Goal: Obtain resource: Download file/media

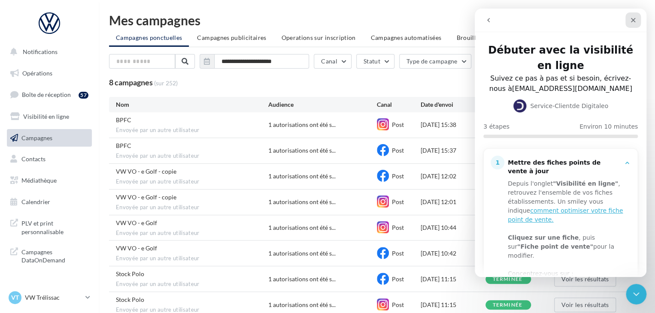
click at [634, 14] on div "Fermer" at bounding box center [632, 19] width 15 height 15
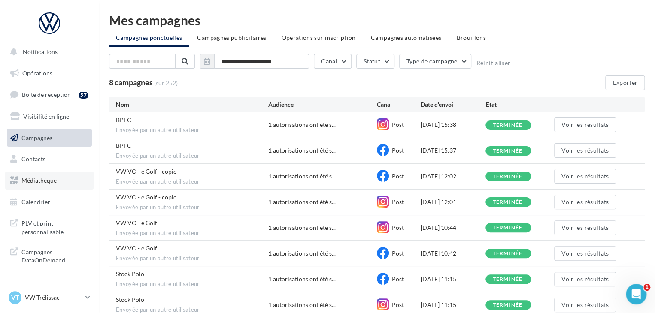
click at [55, 175] on link "Médiathèque" at bounding box center [49, 181] width 88 height 18
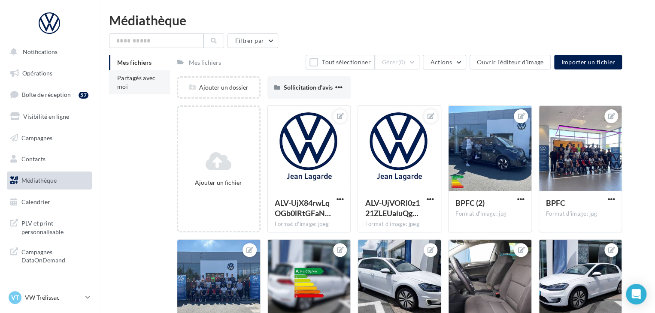
click at [144, 83] on li "Partagés avec moi" at bounding box center [139, 82] width 61 height 24
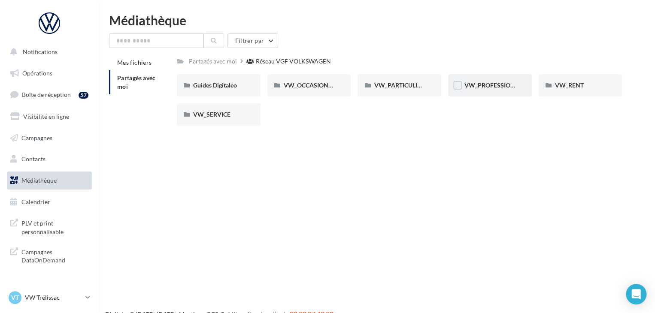
click at [495, 89] on div "VW_PROFESSIONNELS" at bounding box center [489, 85] width 51 height 9
click at [409, 82] on span "VW_PARTICULIERS" at bounding box center [401, 85] width 54 height 7
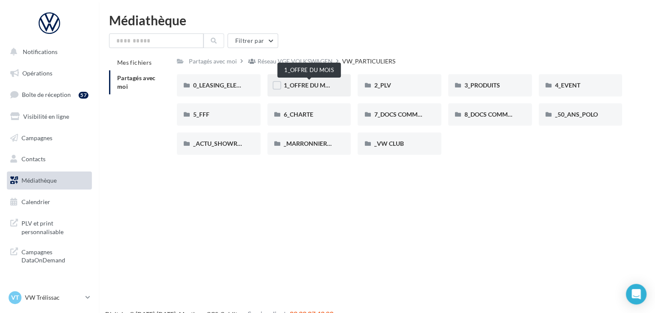
click at [305, 84] on span "1_OFFRE DU MOIS" at bounding box center [309, 85] width 51 height 7
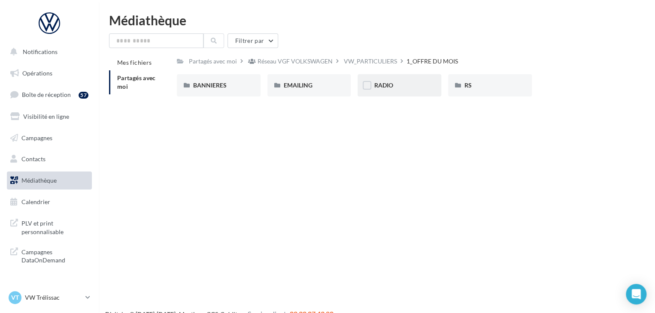
click at [395, 88] on div "RADIO" at bounding box center [399, 85] width 51 height 9
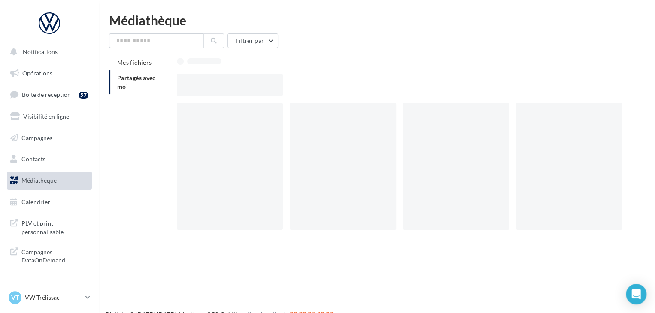
click at [395, 88] on div at bounding box center [403, 85] width 452 height 22
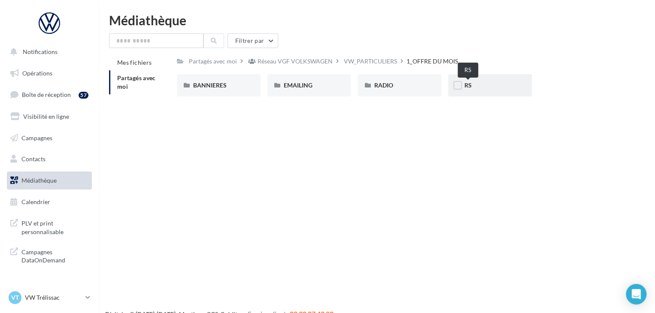
click at [480, 86] on div "RS" at bounding box center [489, 85] width 51 height 9
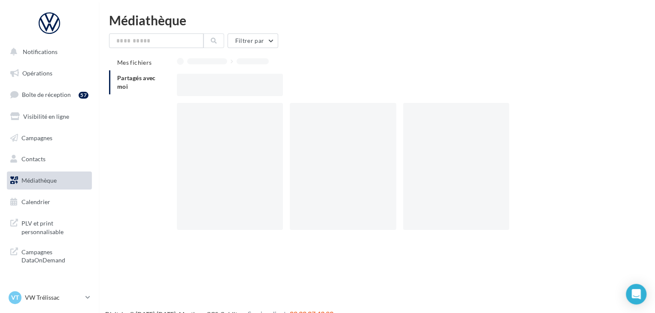
click at [480, 86] on div at bounding box center [403, 85] width 452 height 22
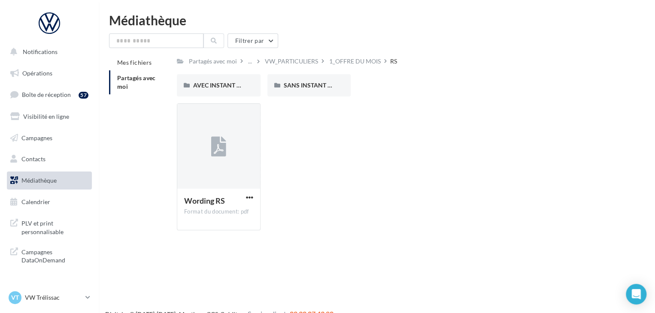
click at [323, 112] on div "Wording RS Format du document: pdf Wording RS" at bounding box center [403, 170] width 452 height 134
click at [225, 81] on div "AVEC INSTANT VW" at bounding box center [218, 85] width 51 height 9
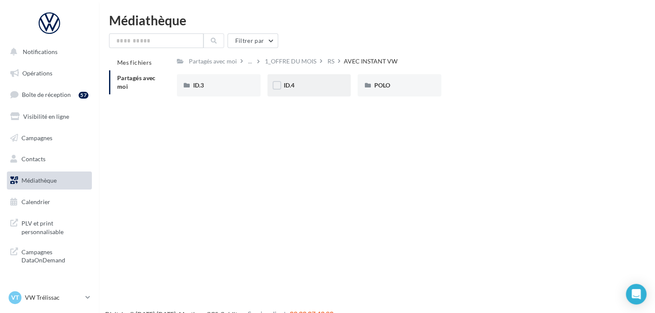
click at [305, 83] on div "ID.4" at bounding box center [309, 85] width 51 height 9
click at [381, 91] on div "POLO" at bounding box center [399, 85] width 84 height 22
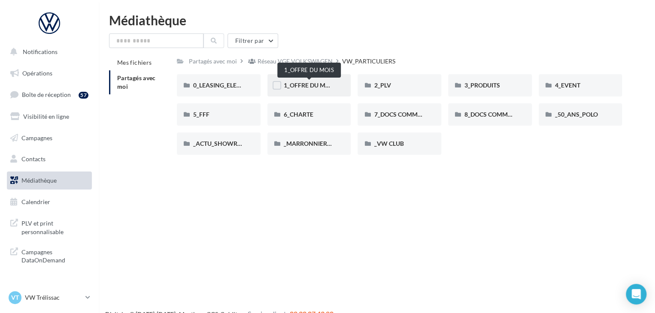
click at [312, 87] on span "1_OFFRE DU MOIS" at bounding box center [309, 85] width 51 height 7
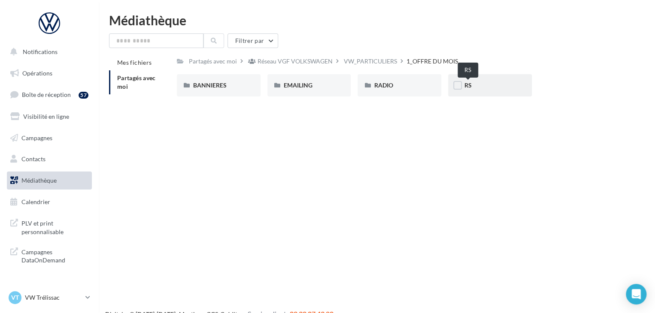
click at [480, 87] on div "RS" at bounding box center [489, 85] width 51 height 9
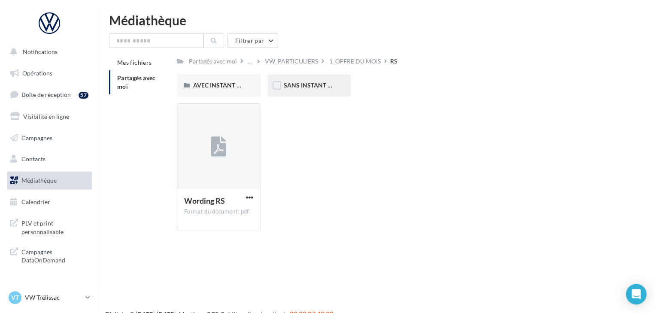
click at [329, 90] on div "SANS INSTANT VW" at bounding box center [309, 85] width 84 height 22
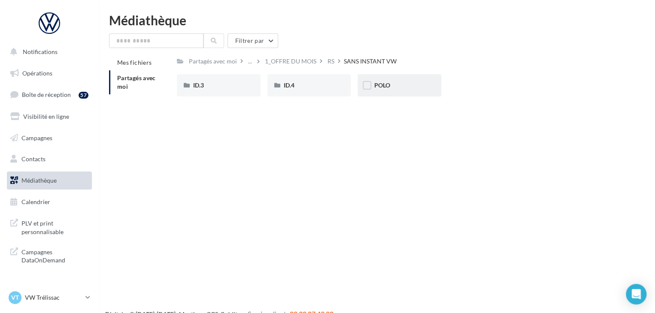
click at [387, 90] on div "POLO" at bounding box center [399, 85] width 51 height 9
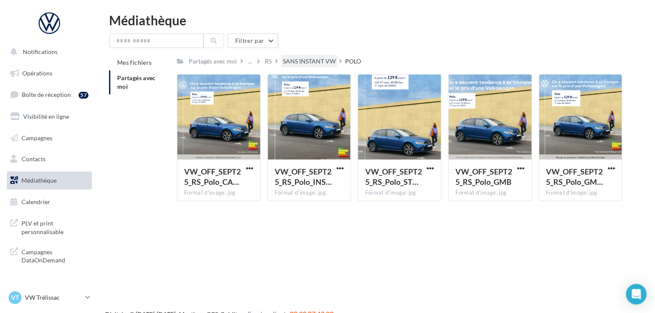
click at [313, 59] on div "SANS INSTANT VW" at bounding box center [309, 61] width 53 height 9
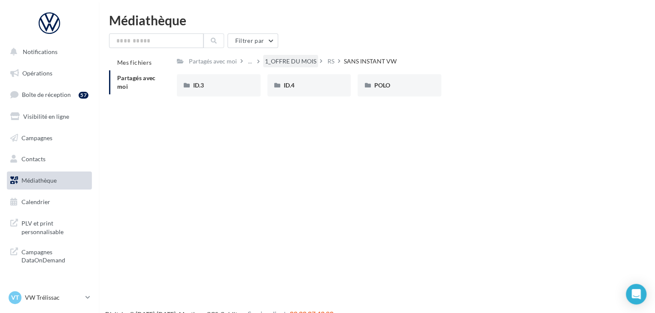
click at [300, 65] on div "1_OFFRE DU MOIS" at bounding box center [290, 61] width 51 height 9
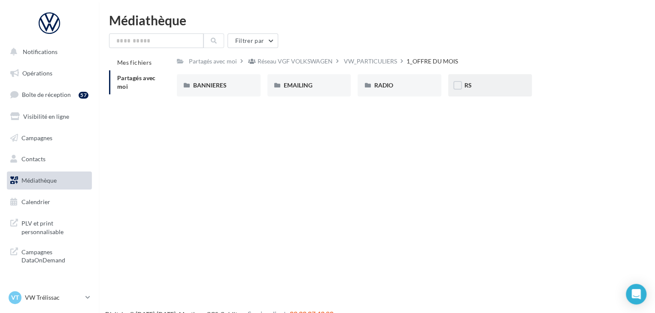
click at [472, 85] on div "RS" at bounding box center [489, 85] width 51 height 9
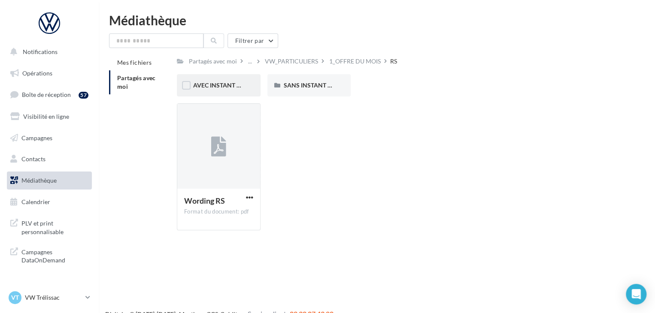
click at [211, 91] on div "AVEC INSTANT VW" at bounding box center [219, 85] width 84 height 22
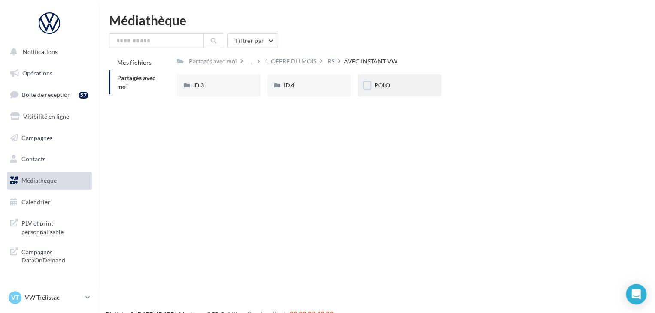
click at [383, 91] on div "POLO" at bounding box center [399, 85] width 84 height 22
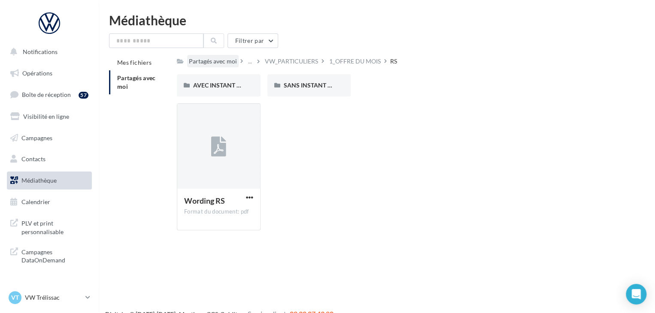
click at [223, 65] on div "Partagés avec moi" at bounding box center [213, 61] width 48 height 9
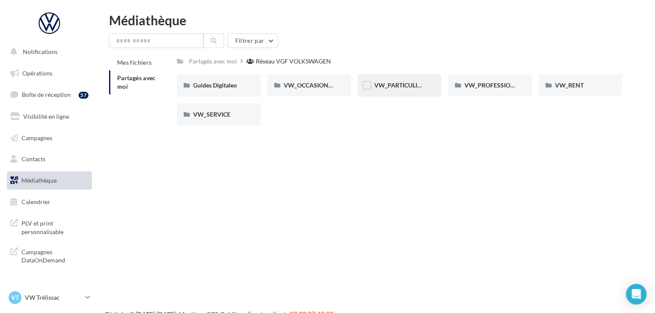
click at [404, 91] on div "VW_PARTICULIERS" at bounding box center [399, 85] width 84 height 22
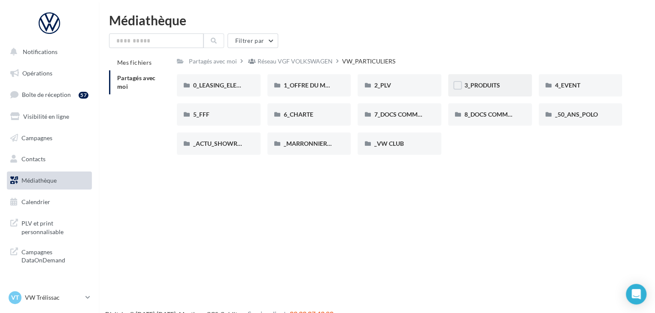
click at [501, 86] on div "3_PRODUITS" at bounding box center [489, 85] width 51 height 9
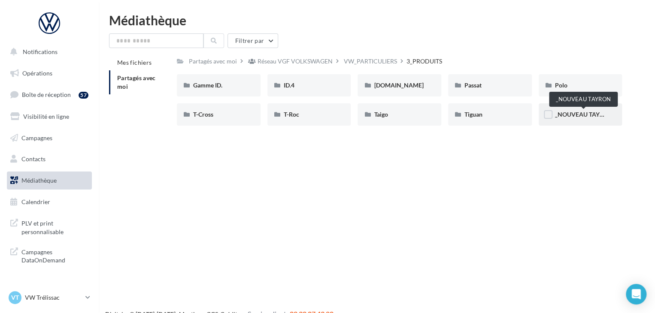
click at [558, 112] on span "_NOUVEAU TAYRON" at bounding box center [584, 114] width 58 height 7
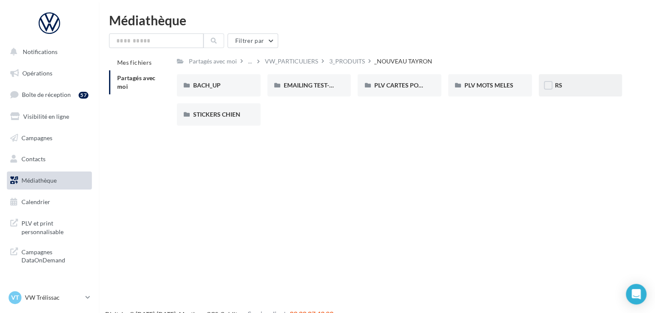
click at [578, 93] on div "RS" at bounding box center [580, 85] width 84 height 22
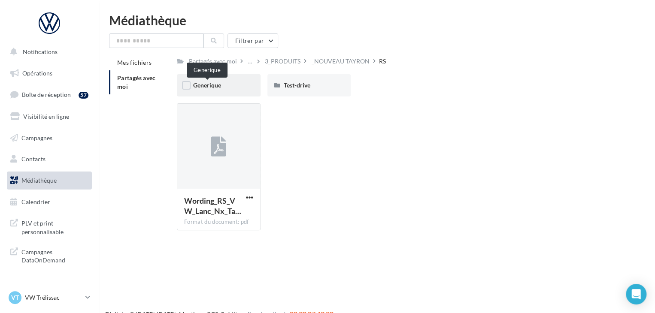
click at [214, 88] on span "Generique" at bounding box center [207, 85] width 28 height 7
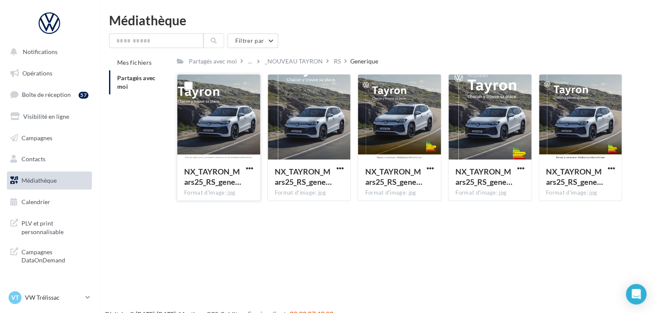
click at [223, 119] on div at bounding box center [218, 118] width 83 height 86
click at [227, 127] on div at bounding box center [218, 118] width 83 height 86
click at [236, 137] on div at bounding box center [218, 118] width 83 height 86
click at [247, 166] on span "button" at bounding box center [249, 168] width 7 height 7
click at [225, 182] on button "Télécharger" at bounding box center [212, 185] width 86 height 22
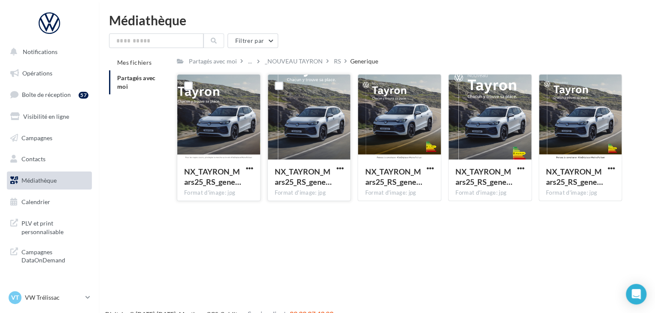
click at [310, 137] on div at bounding box center [309, 118] width 83 height 86
click at [343, 167] on button "button" at bounding box center [339, 169] width 11 height 9
click at [324, 182] on button "Télécharger" at bounding box center [302, 185] width 86 height 22
click at [639, 29] on div "Médiathèque Filtrer par Mes fichiers Partagés avec moi Partagés avec moi ... _N…" at bounding box center [377, 111] width 556 height 194
click at [428, 169] on span "button" at bounding box center [429, 168] width 7 height 7
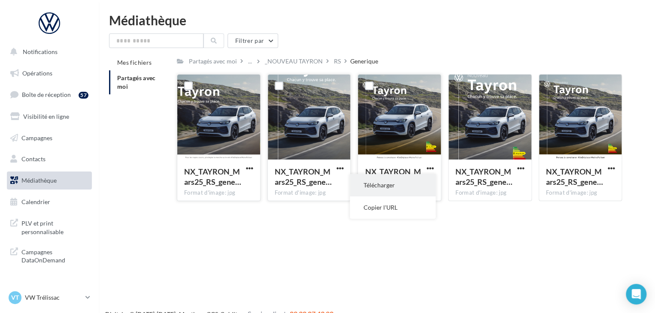
click at [421, 182] on button "Télécharger" at bounding box center [393, 185] width 86 height 22
drag, startPoint x: 538, startPoint y: 81, endPoint x: 283, endPoint y: 220, distance: 290.6
click at [283, 220] on div "Notifications Opérations Boîte de réception 57 Visibilité en ligne Campagnes Co…" at bounding box center [327, 170] width 655 height 313
click at [168, 39] on input "text" at bounding box center [156, 40] width 94 height 15
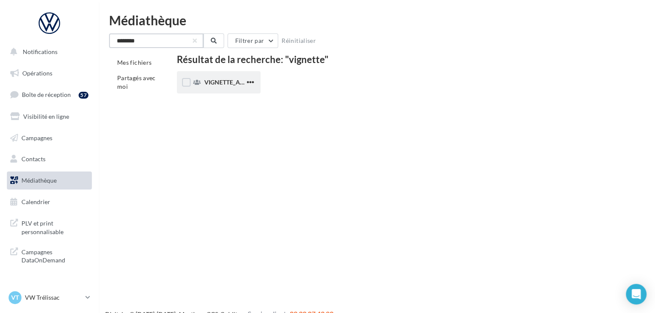
type input "********"
click at [208, 81] on span "VIGNETTE_ASSISTANCE" at bounding box center [237, 82] width 67 height 7
click at [228, 85] on span "VIGNETTE_ASSISTANCE" at bounding box center [237, 82] width 67 height 7
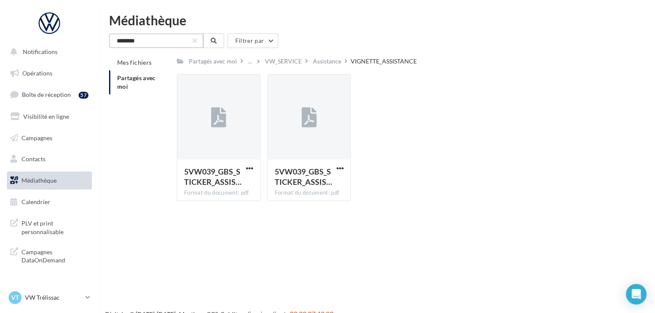
drag, startPoint x: 157, startPoint y: 41, endPoint x: 79, endPoint y: 42, distance: 78.1
click at [79, 42] on div "Notifications Opérations Boîte de réception 57 Visibilité en ligne Campagnes Co…" at bounding box center [327, 170] width 655 height 313
click at [195, 42] on button "button" at bounding box center [194, 40] width 3 height 3
click at [160, 42] on input "text" at bounding box center [156, 40] width 94 height 15
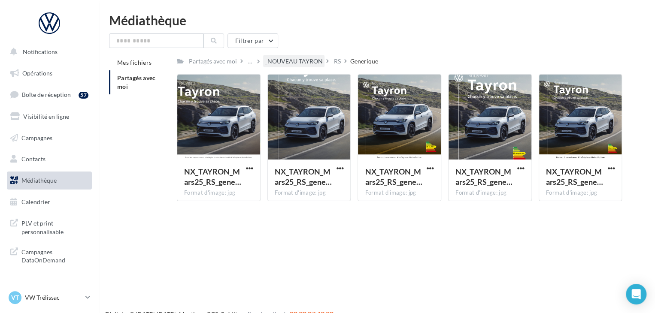
click at [290, 64] on div "_NOUVEAU TAYRON" at bounding box center [294, 61] width 58 height 9
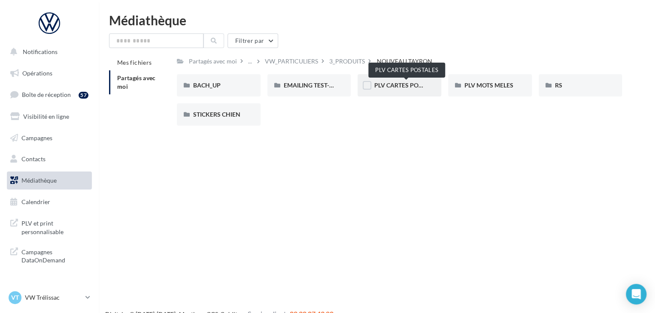
click at [405, 89] on span "PLV CARTES POSTALES" at bounding box center [406, 85] width 65 height 7
click at [295, 81] on div "EMAILING TEST-DRIVE" at bounding box center [309, 85] width 51 height 9
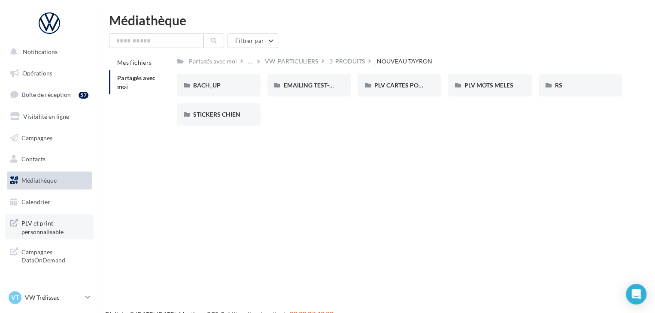
click at [54, 230] on span "PLV et print personnalisable" at bounding box center [54, 226] width 67 height 18
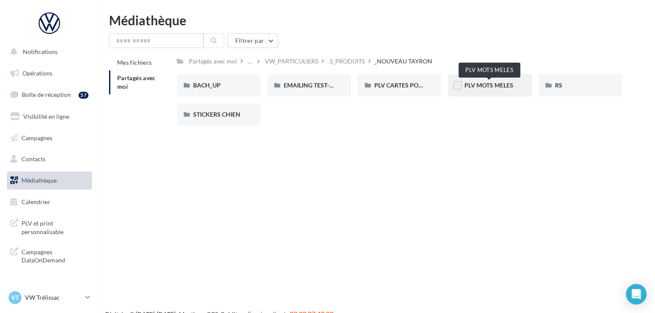
click at [491, 88] on span "PLV MOTS MELES" at bounding box center [488, 85] width 49 height 7
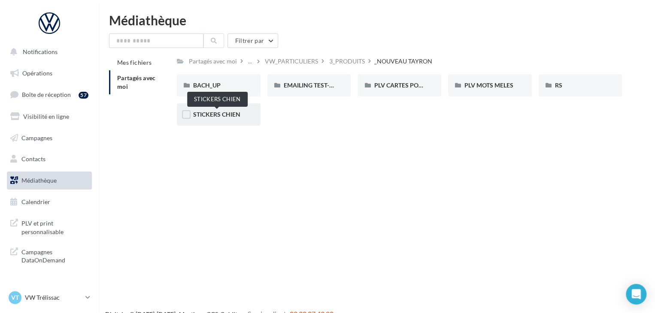
click at [225, 115] on span "STICKERS CHIEN" at bounding box center [216, 114] width 47 height 7
